Goal: Transaction & Acquisition: Purchase product/service

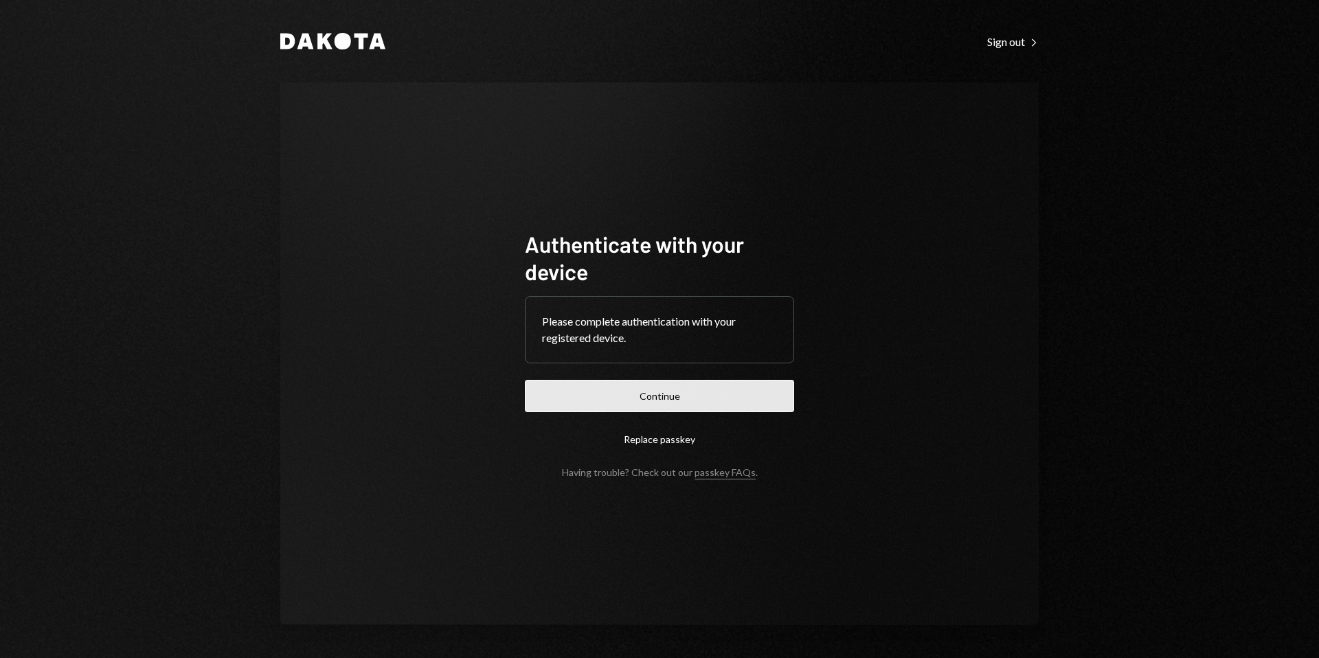
click at [663, 403] on button "Continue" at bounding box center [659, 396] width 269 height 32
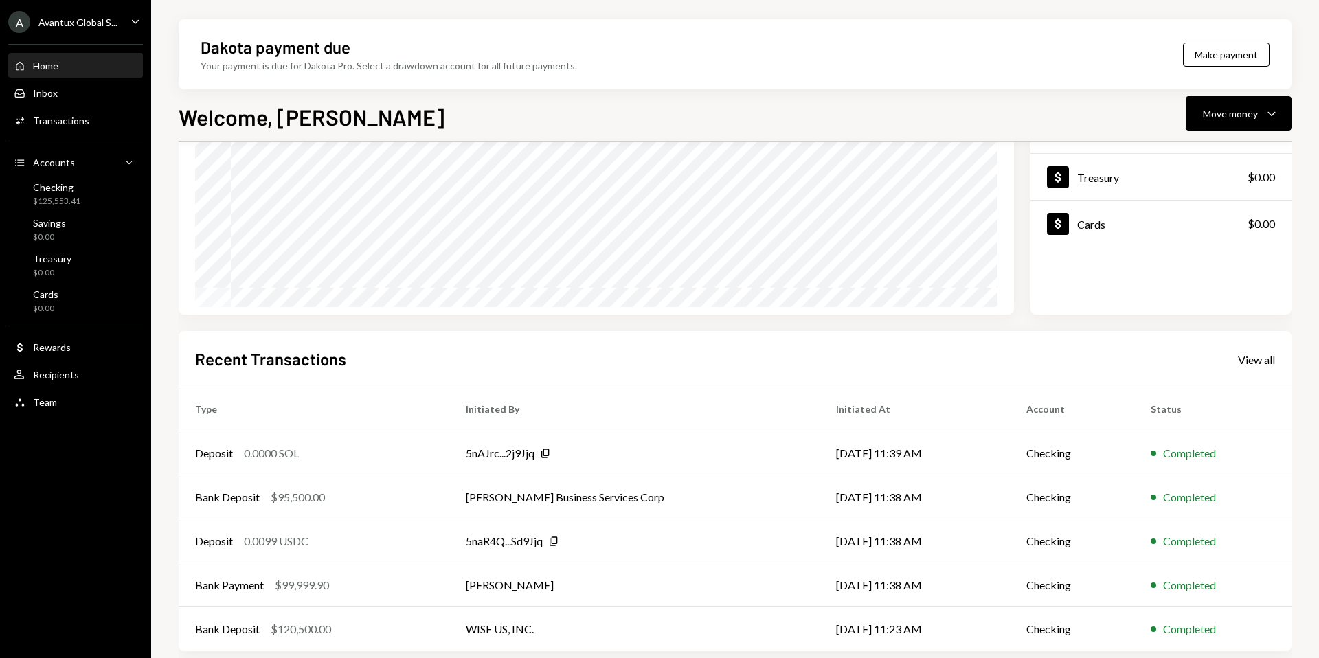
scroll to position [170, 0]
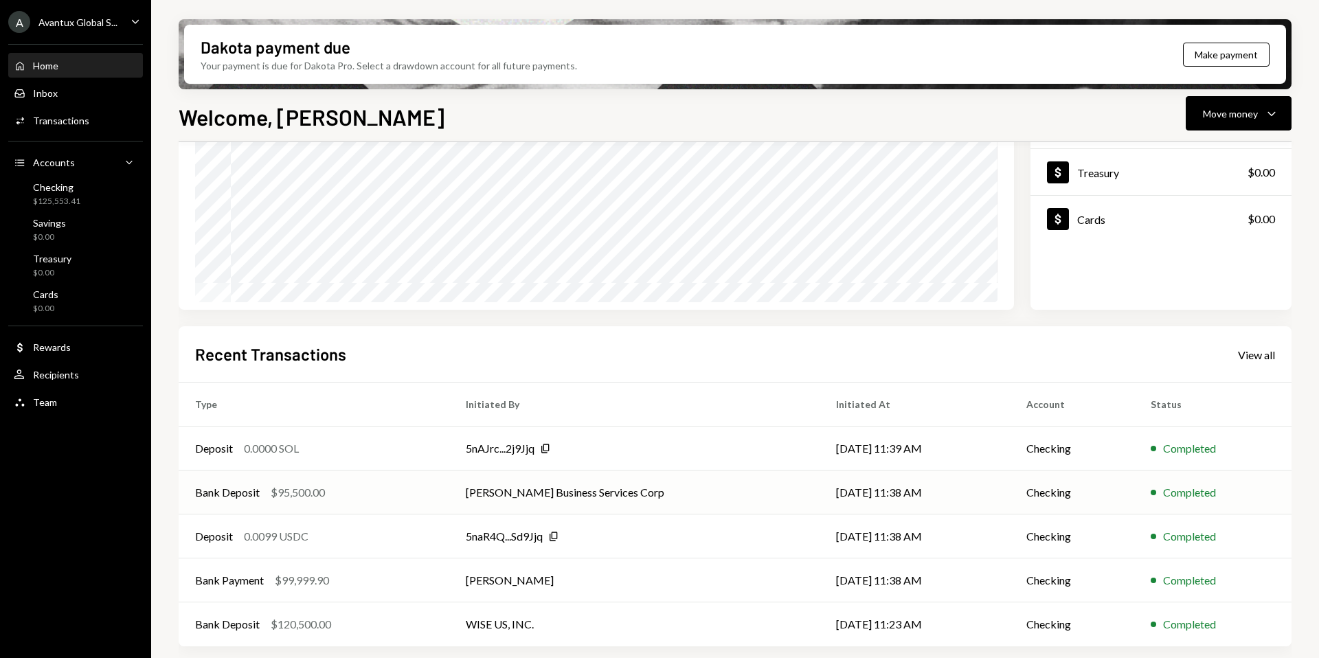
click at [381, 488] on div "Bank Deposit $95,500.00" at bounding box center [314, 492] width 238 height 16
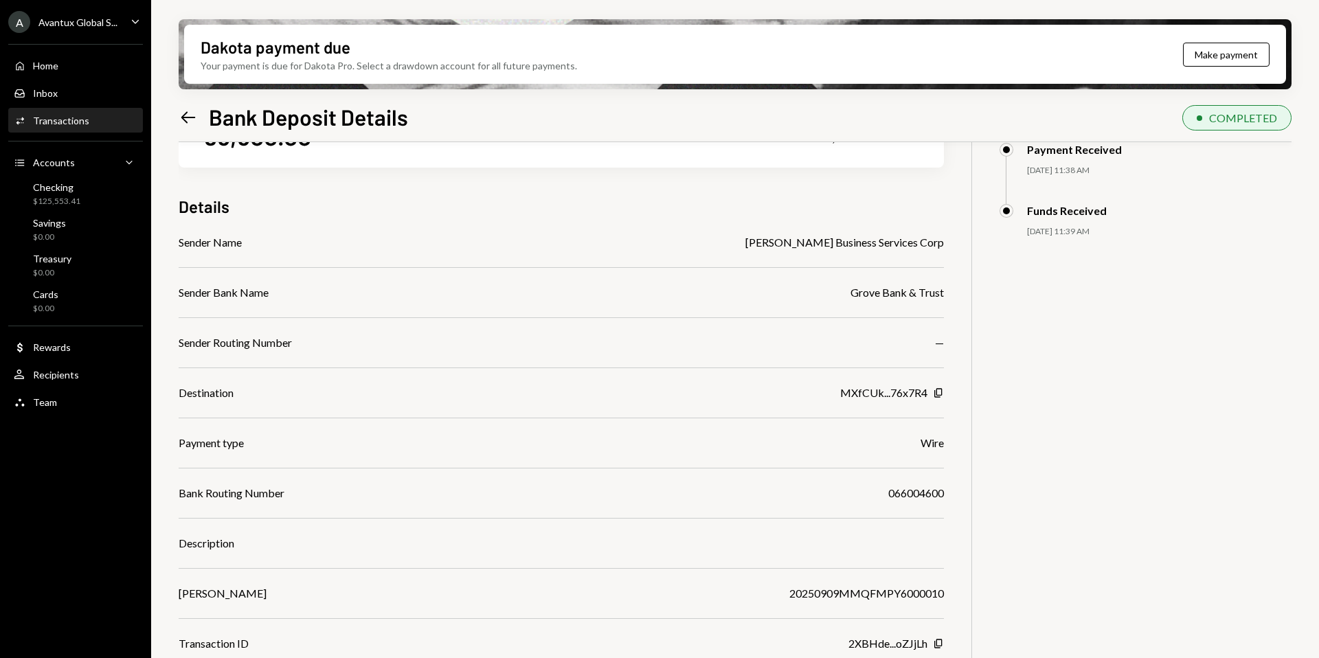
scroll to position [110, 0]
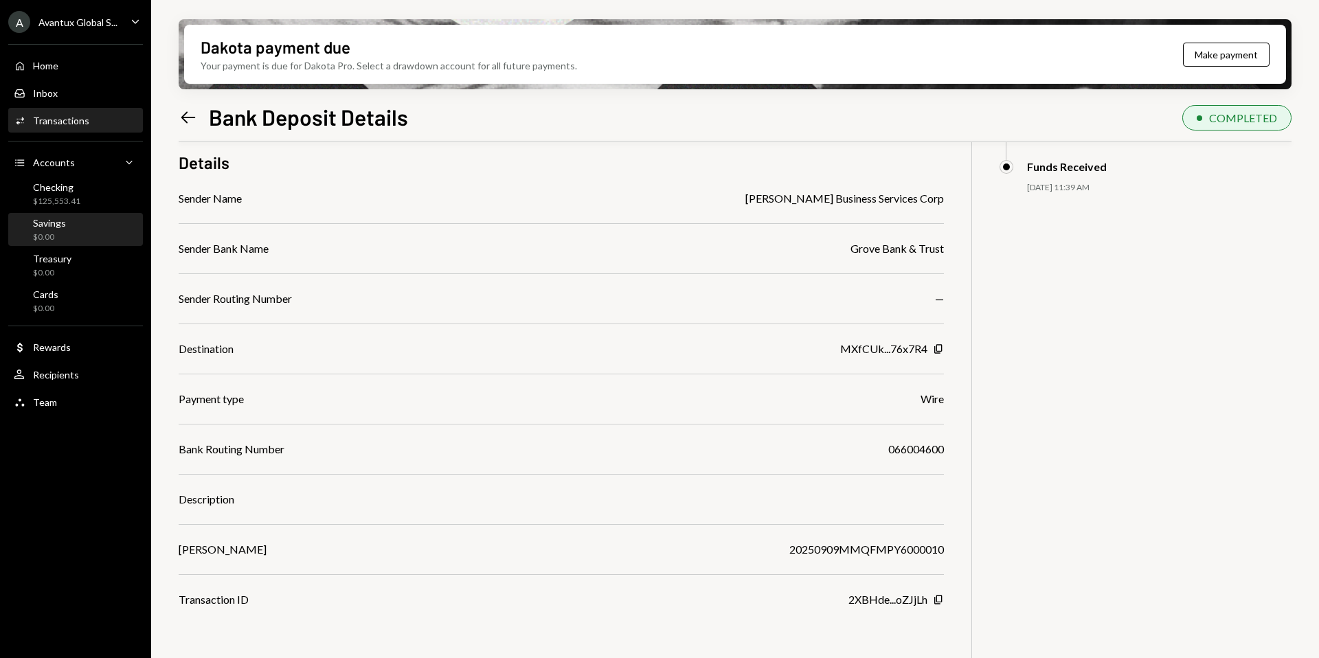
click at [59, 214] on div "Savings $0.00" at bounding box center [76, 230] width 124 height 32
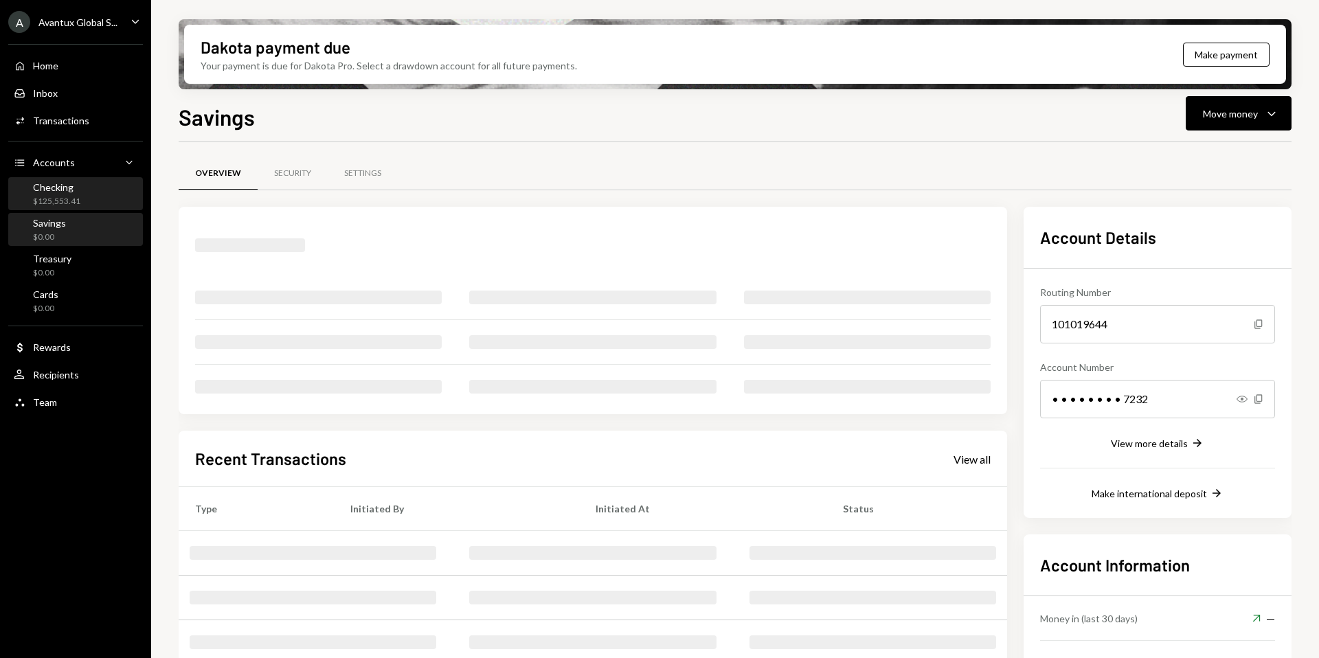
click at [59, 196] on div "$125,553.41" at bounding box center [56, 202] width 47 height 12
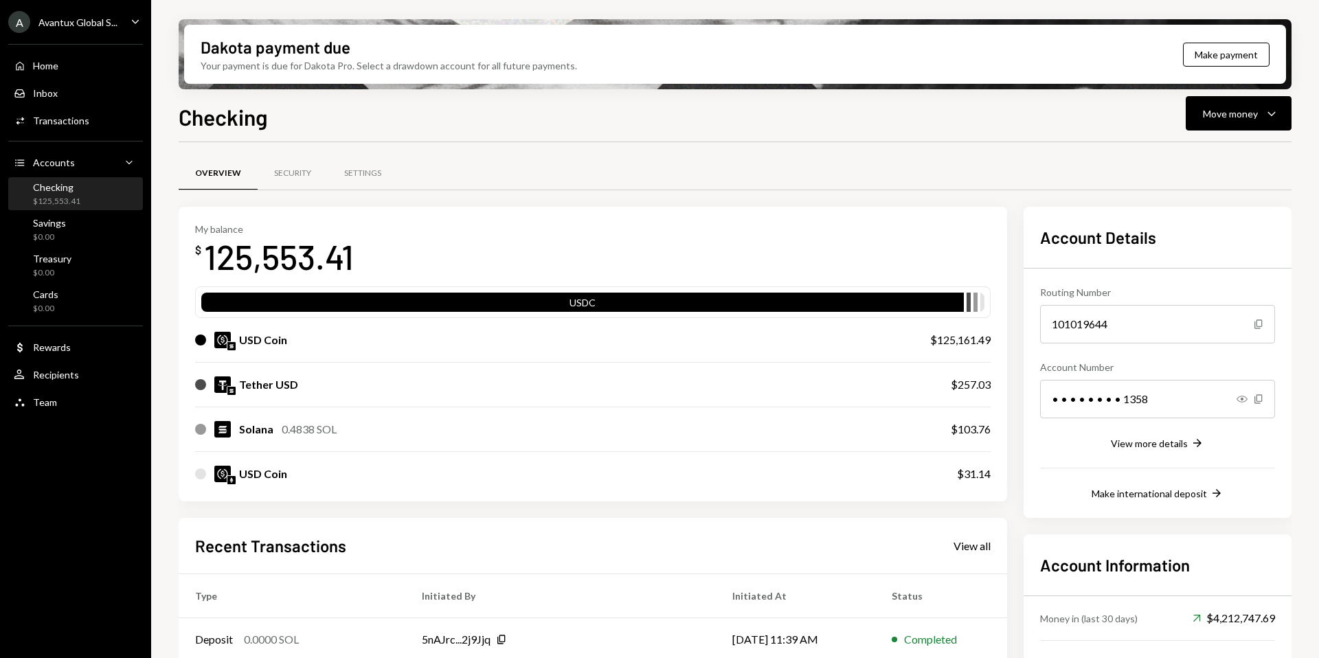
click at [86, 25] on div "Avantux Global S..." at bounding box center [77, 22] width 79 height 12
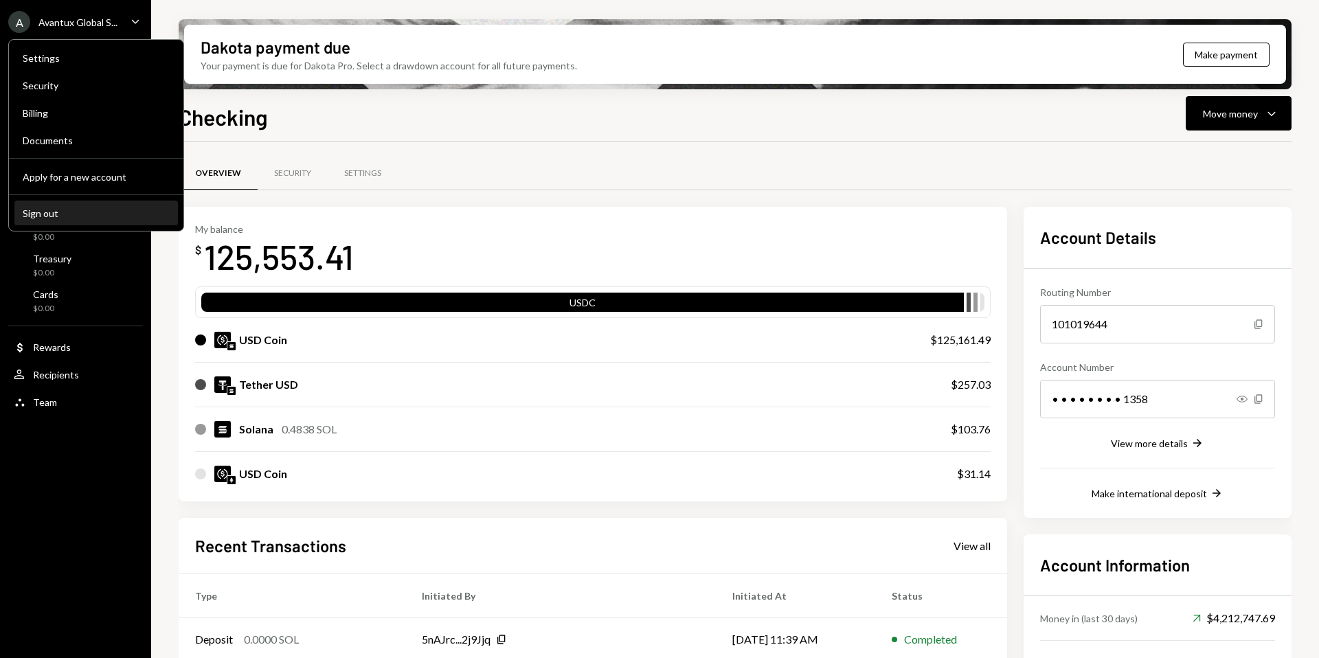
click at [93, 205] on button "Sign out" at bounding box center [96, 213] width 164 height 25
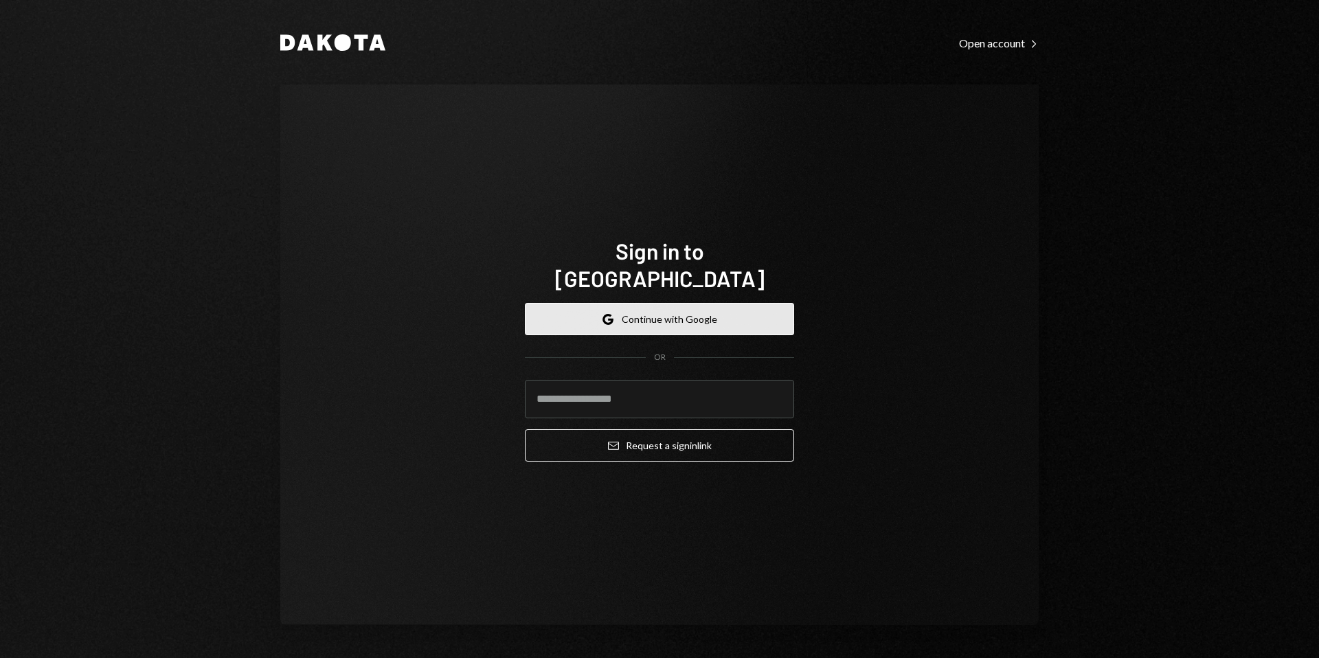
click at [675, 309] on button "Google Continue with Google" at bounding box center [659, 319] width 269 height 32
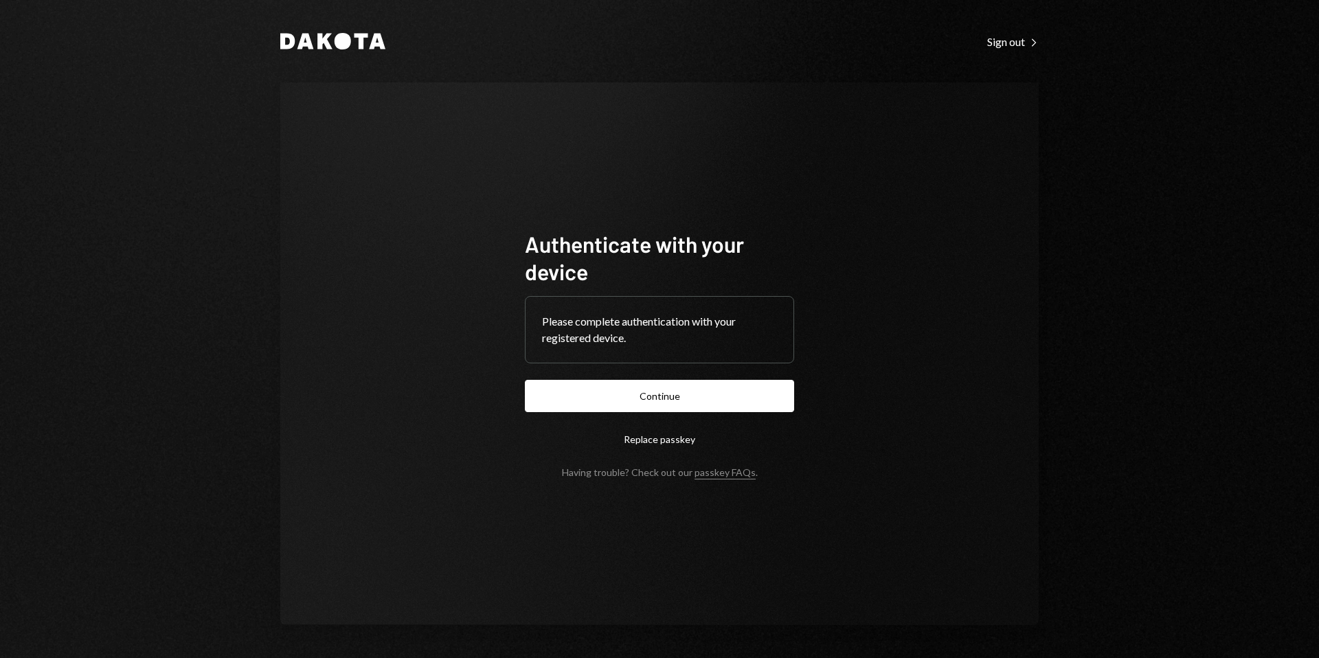
drag, startPoint x: 0, startPoint y: 0, endPoint x: 657, endPoint y: 390, distance: 763.6
click at [657, 390] on button "Continue" at bounding box center [659, 396] width 269 height 32
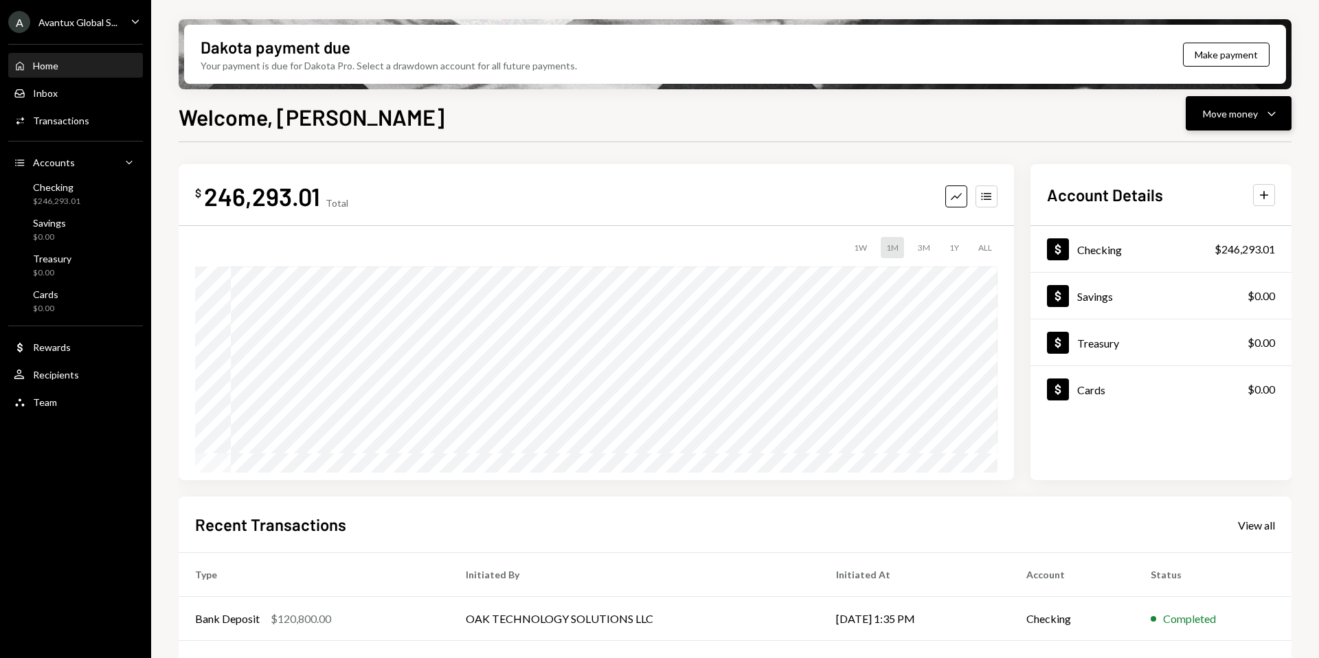
click at [1233, 123] on button "Move money Caret Down" at bounding box center [1239, 113] width 106 height 34
click at [1199, 151] on div "Send" at bounding box center [1228, 155] width 100 height 14
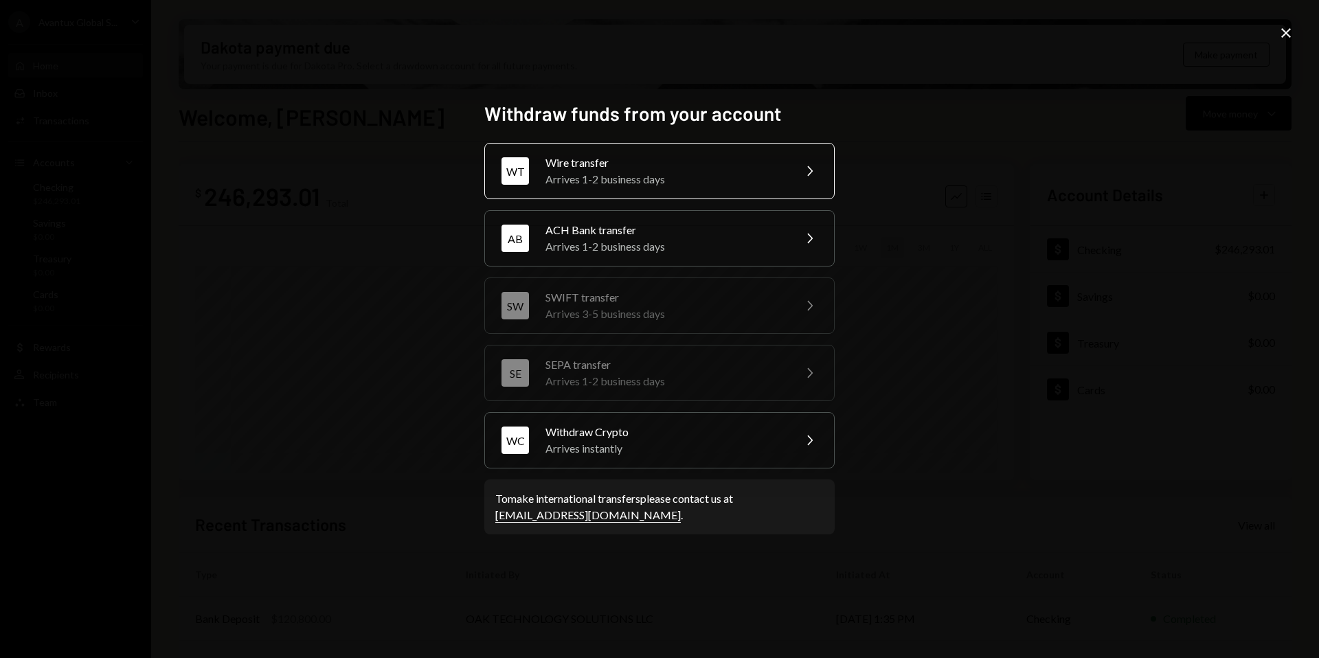
click at [706, 166] on div "Wire transfer" at bounding box center [664, 163] width 239 height 16
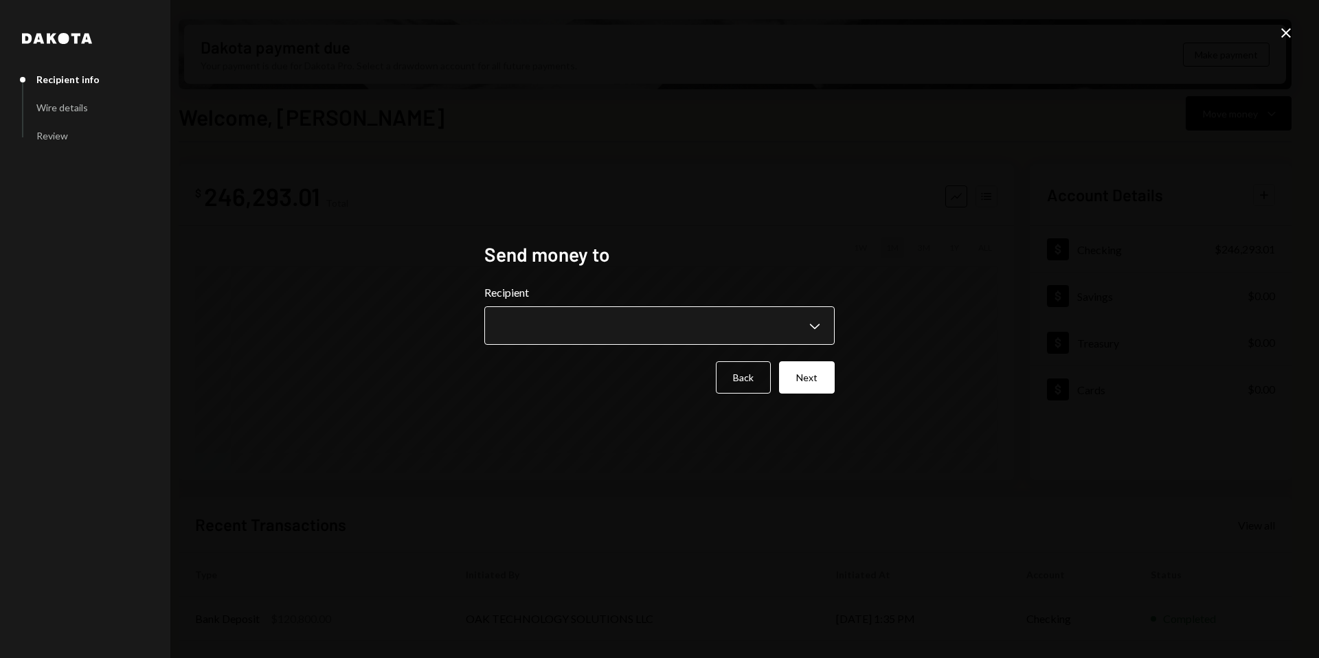
click at [695, 315] on body "A Avantux Global S... Caret Down Home Home Inbox Inbox Activities Transactions …" at bounding box center [659, 329] width 1319 height 658
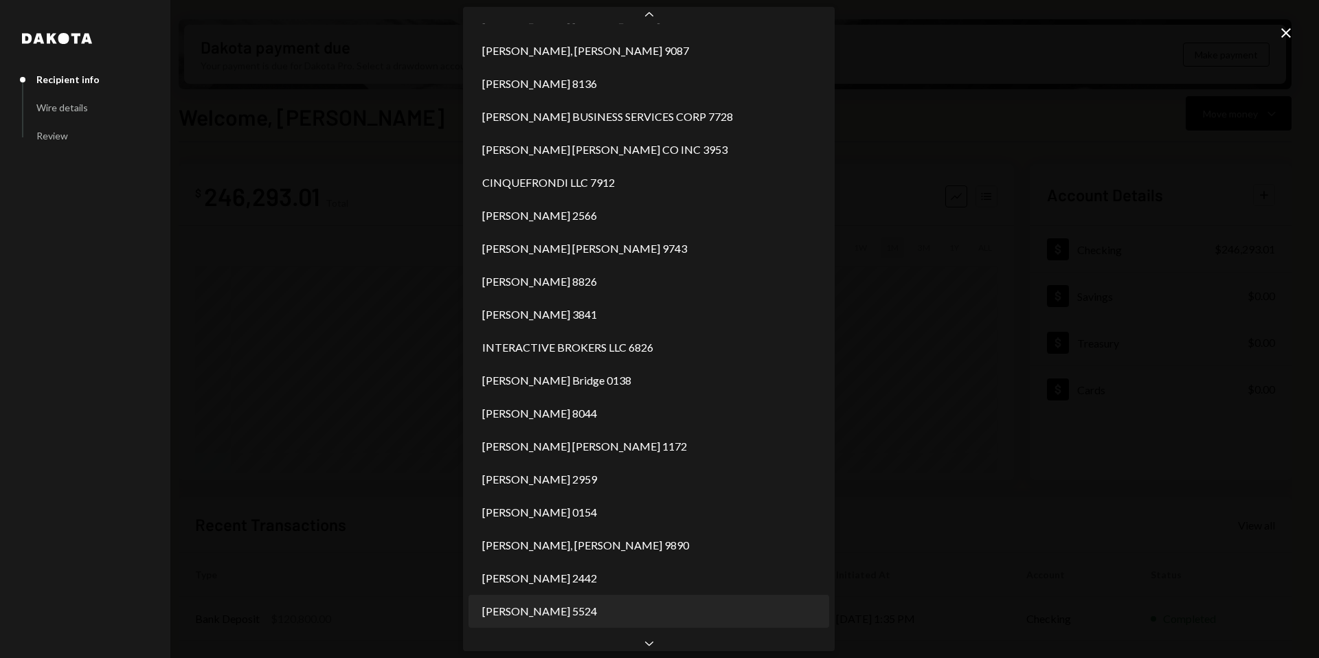
scroll to position [555, 0]
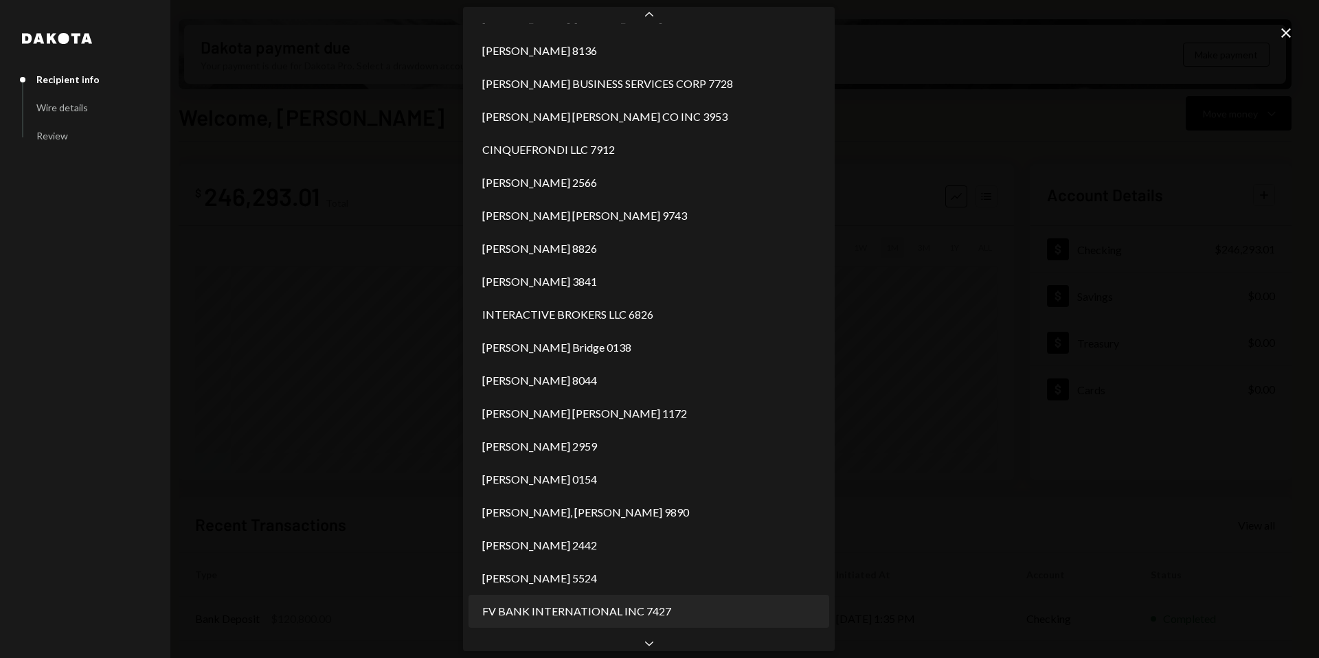
select select "**********"
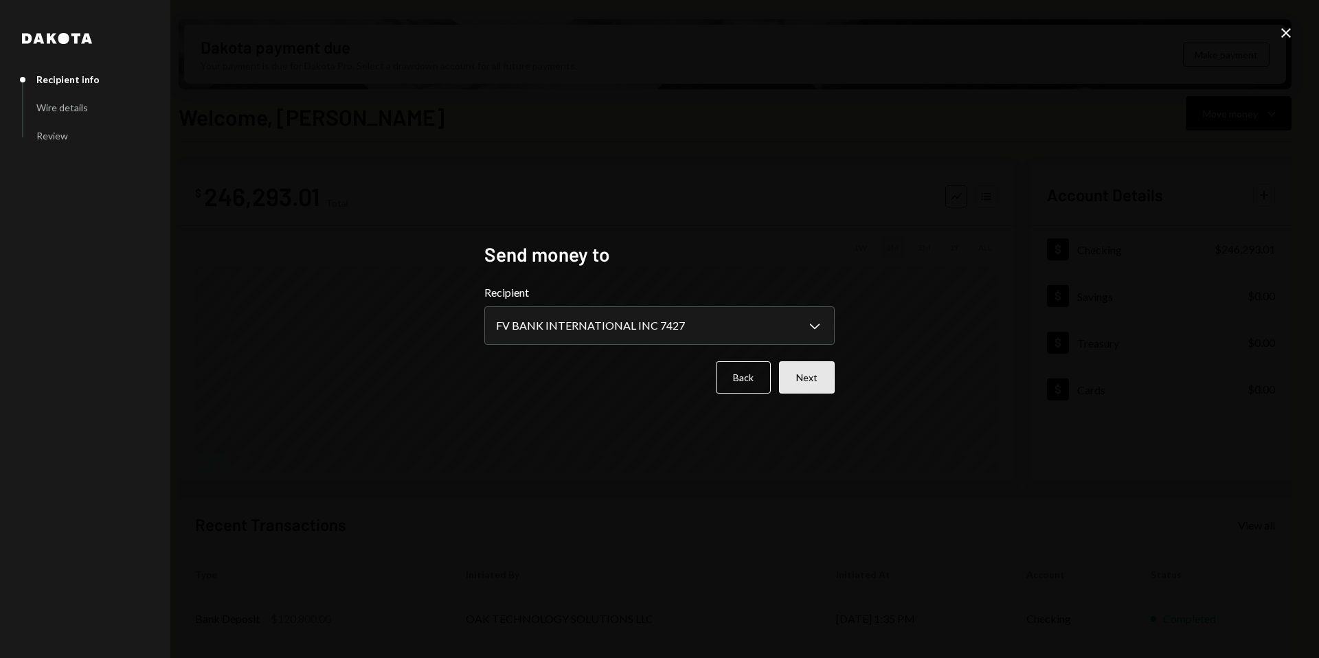
click at [807, 379] on button "Next" at bounding box center [807, 377] width 56 height 32
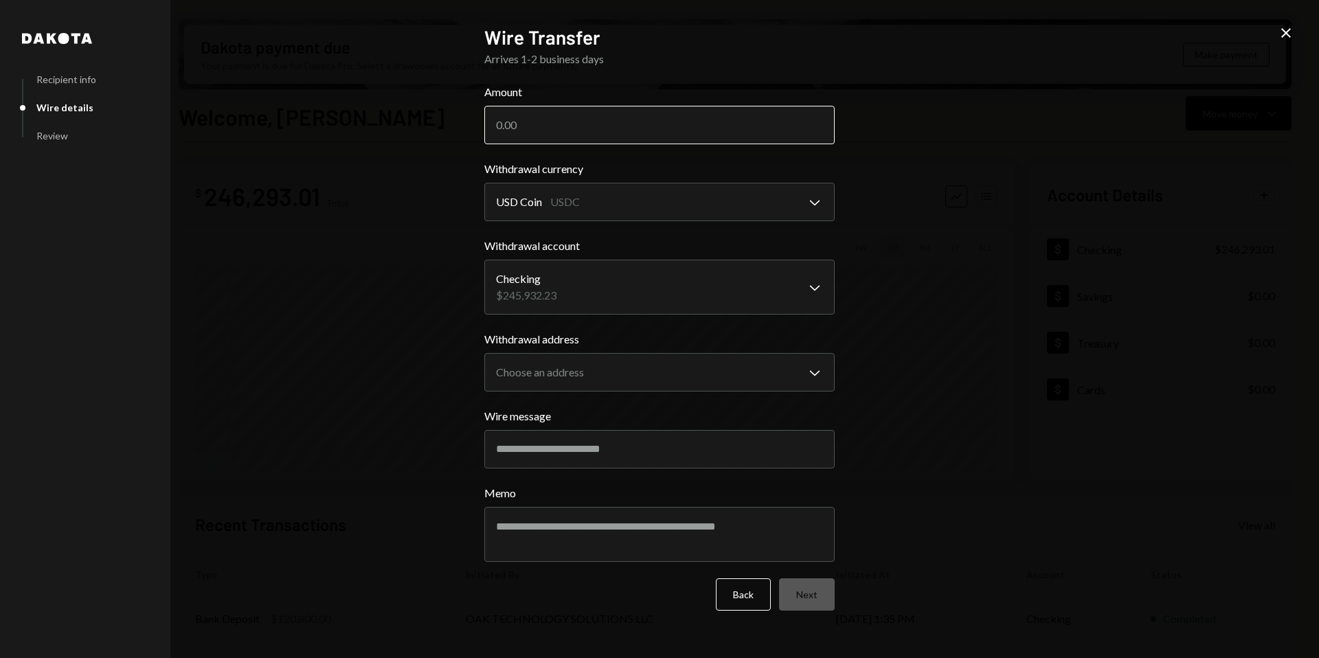
click at [570, 139] on input "Amount" at bounding box center [659, 125] width 350 height 38
type input "240600"
click at [604, 280] on body "A Avantux Global S... Caret Down Home Home Inbox Inbox Activities Transactions …" at bounding box center [659, 329] width 1319 height 658
click at [584, 370] on body "A Avantux Global S... Caret Down Home Home Inbox Inbox Activities Transactions …" at bounding box center [659, 329] width 1319 height 658
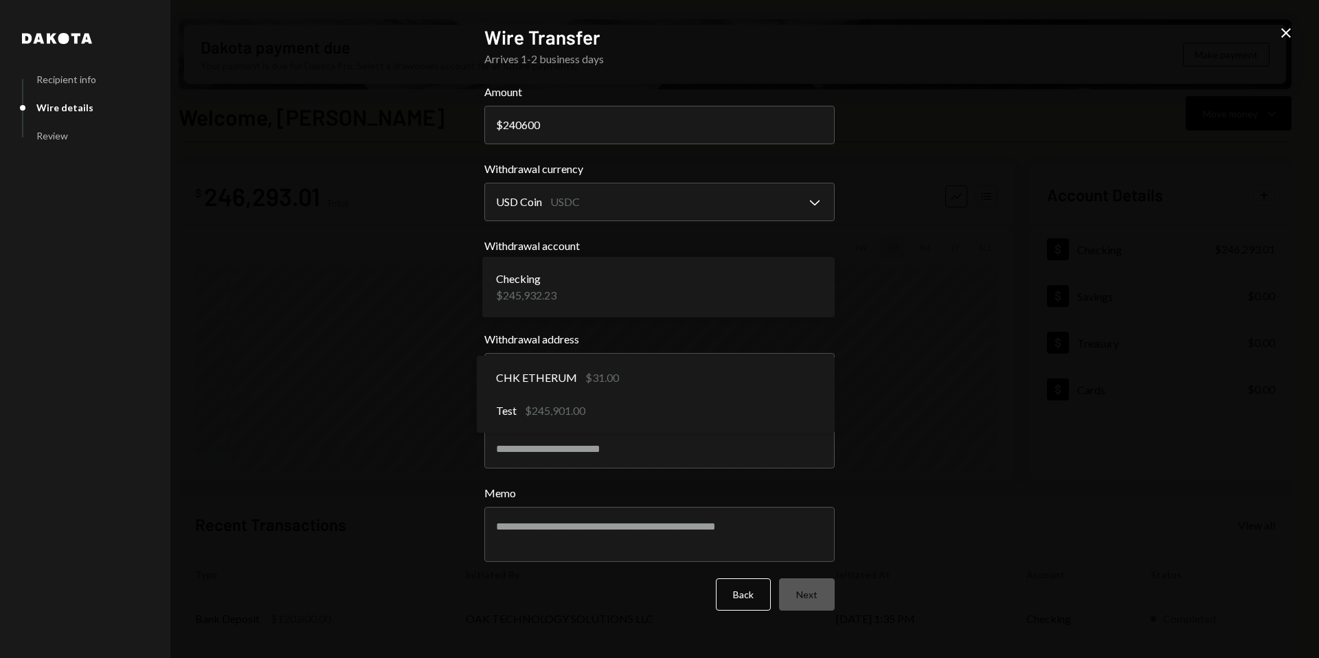
select select "**********"
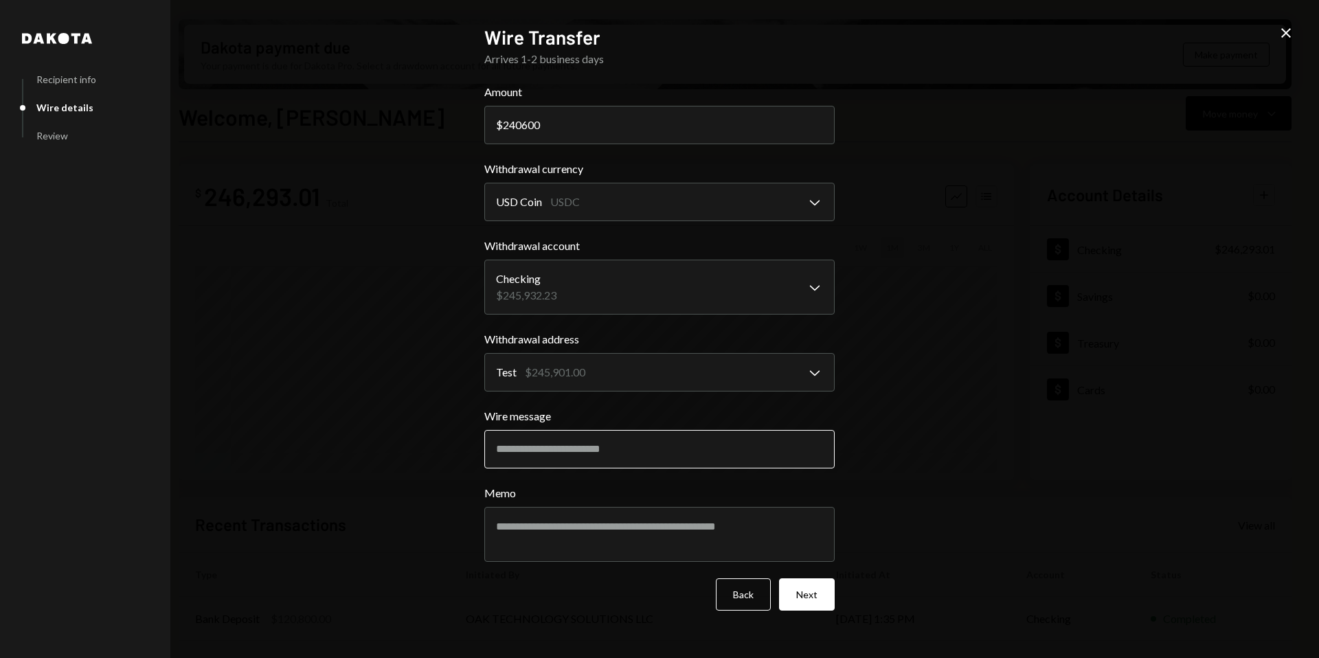
click at [576, 464] on input "Wire message" at bounding box center [659, 449] width 350 height 38
click at [585, 453] on input "Wire message" at bounding box center [659, 449] width 350 height 38
paste input "**********"
type input "**********"
click at [803, 592] on button "Next" at bounding box center [807, 594] width 56 height 32
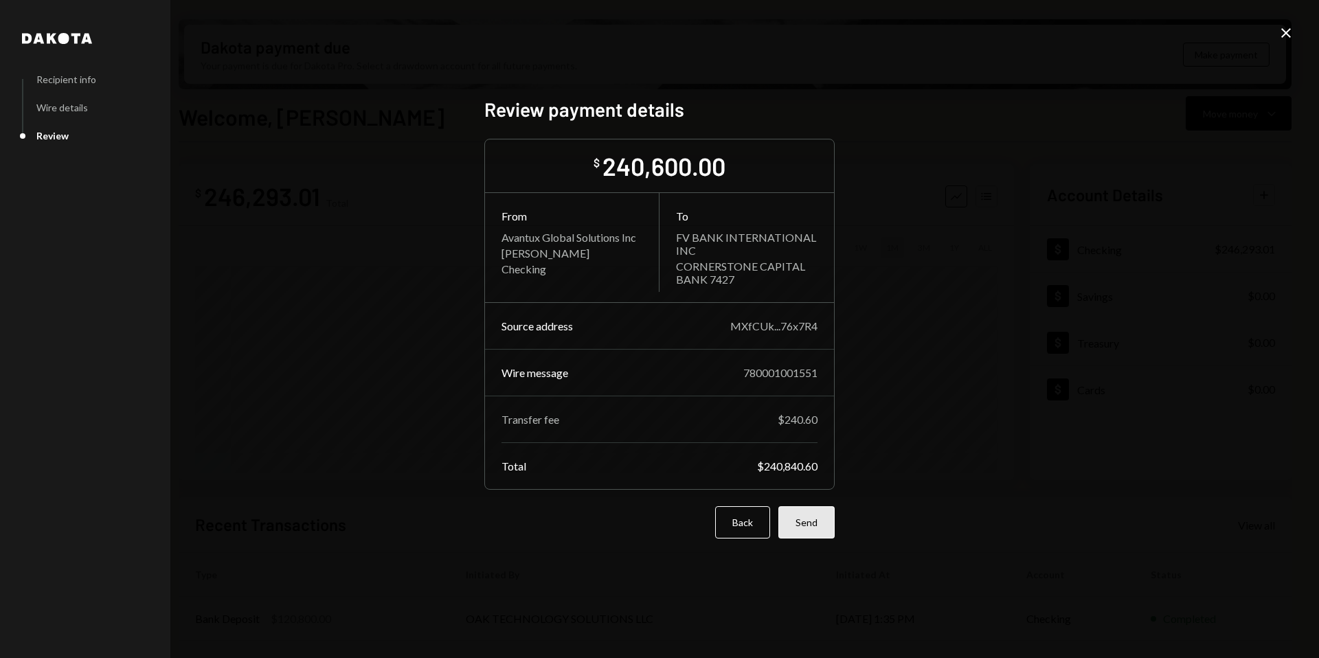
click at [811, 523] on button "Send" at bounding box center [806, 522] width 56 height 32
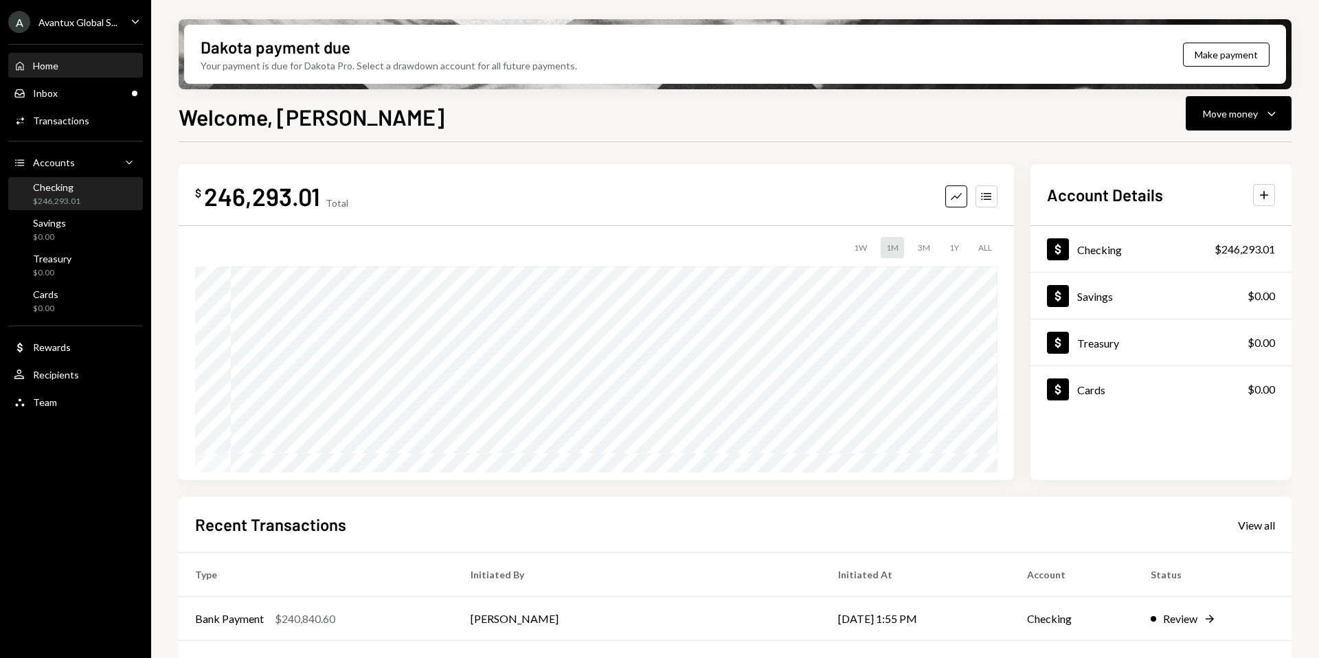
click at [71, 209] on div "Checking $246,293.01" at bounding box center [76, 195] width 124 height 32
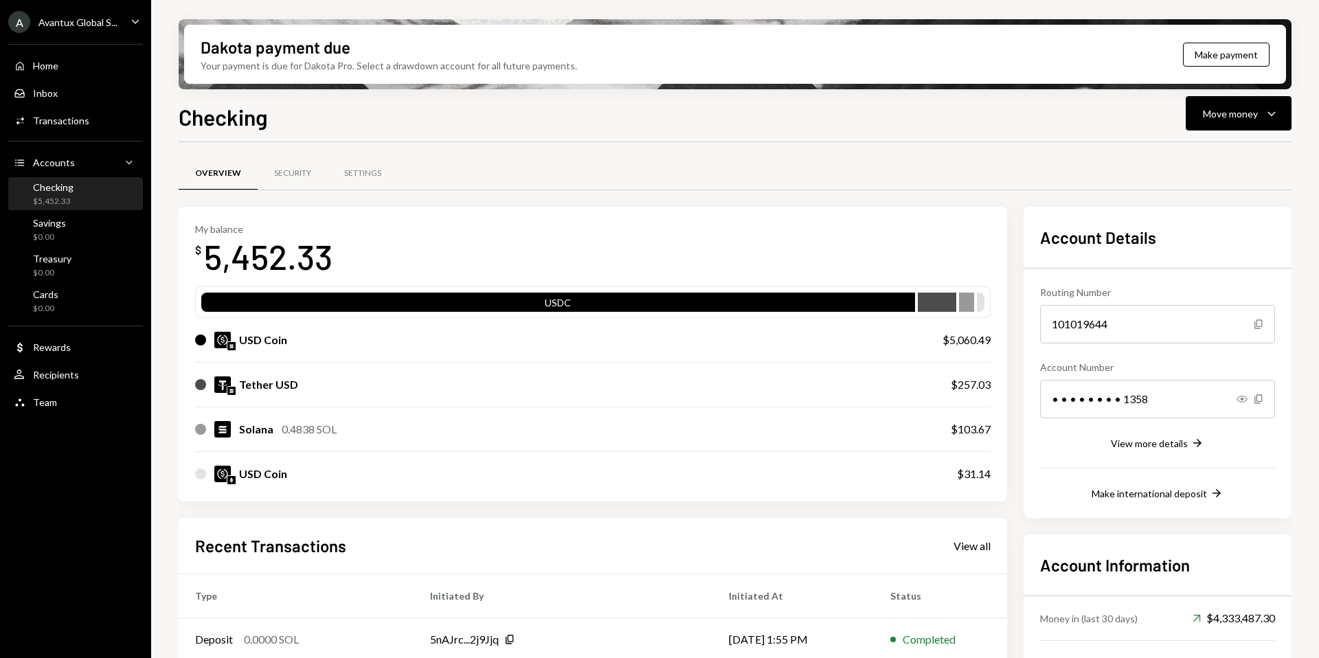
click at [95, 20] on div "Avantux Global S..." at bounding box center [77, 22] width 79 height 12
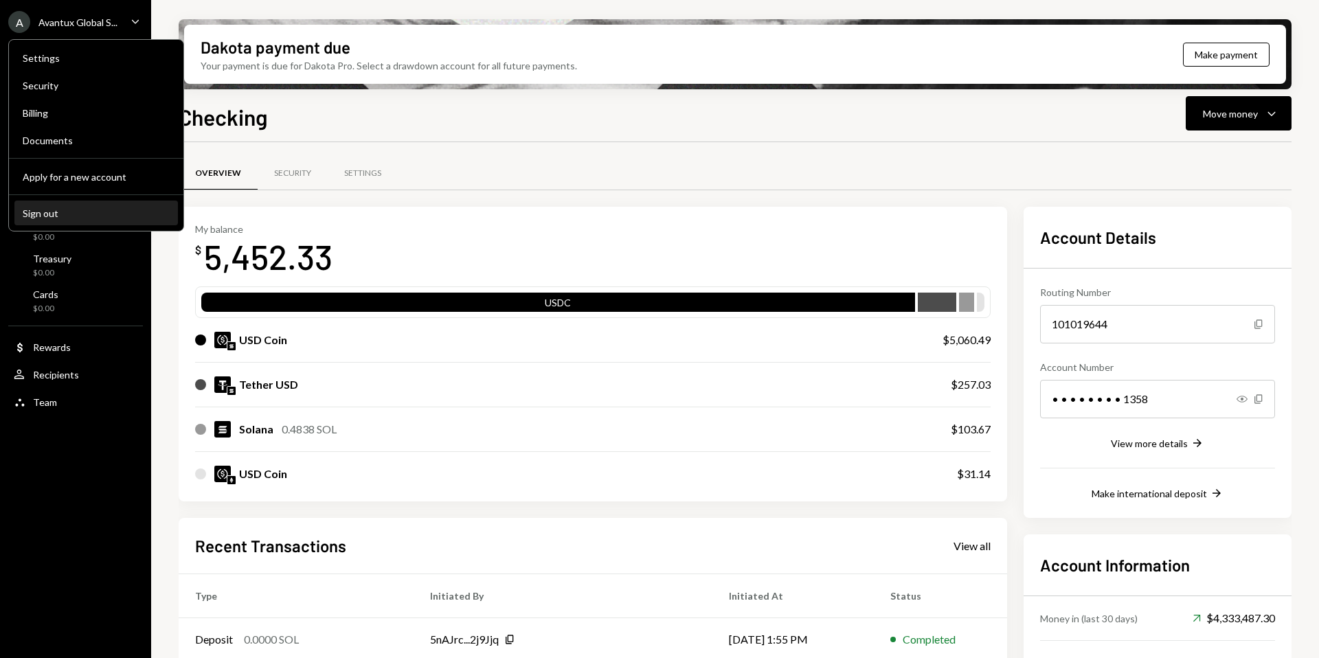
click at [71, 221] on button "Sign out" at bounding box center [96, 213] width 164 height 25
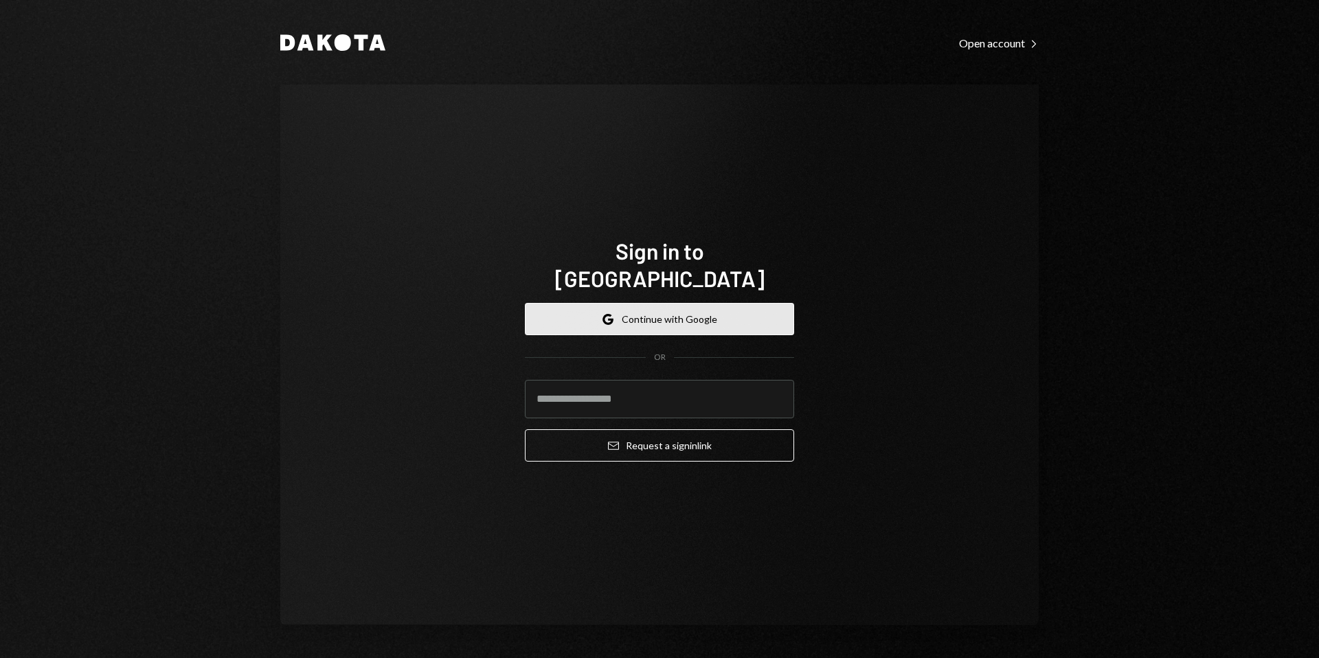
click at [658, 310] on button "Google Continue with Google" at bounding box center [659, 319] width 269 height 32
